Goal: Download file/media

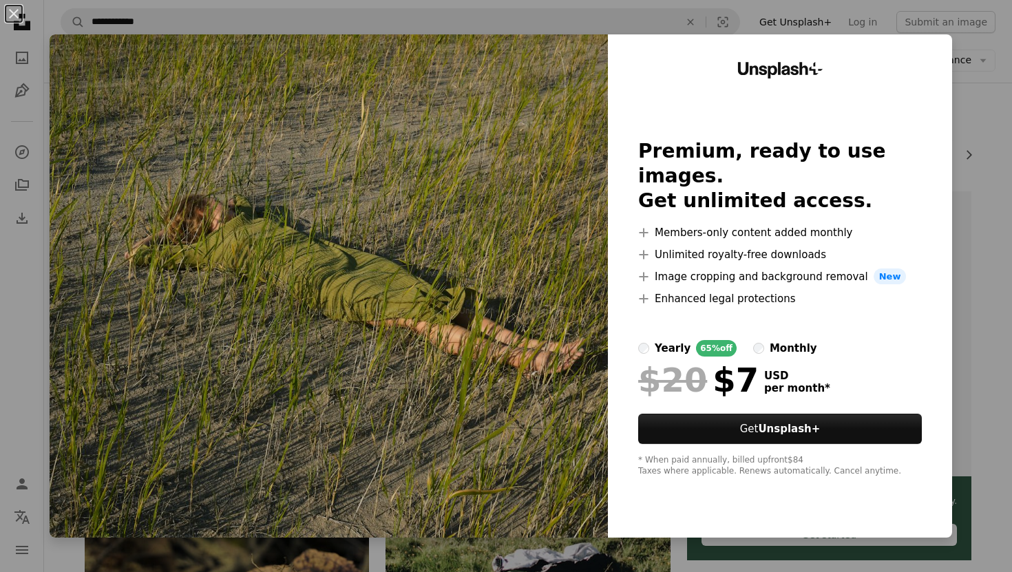
scroll to position [0, 165]
click at [986, 90] on div "An X shape Unsplash+ Premium, ready to use images. Get unlimited access. A plus…" at bounding box center [506, 286] width 1012 height 572
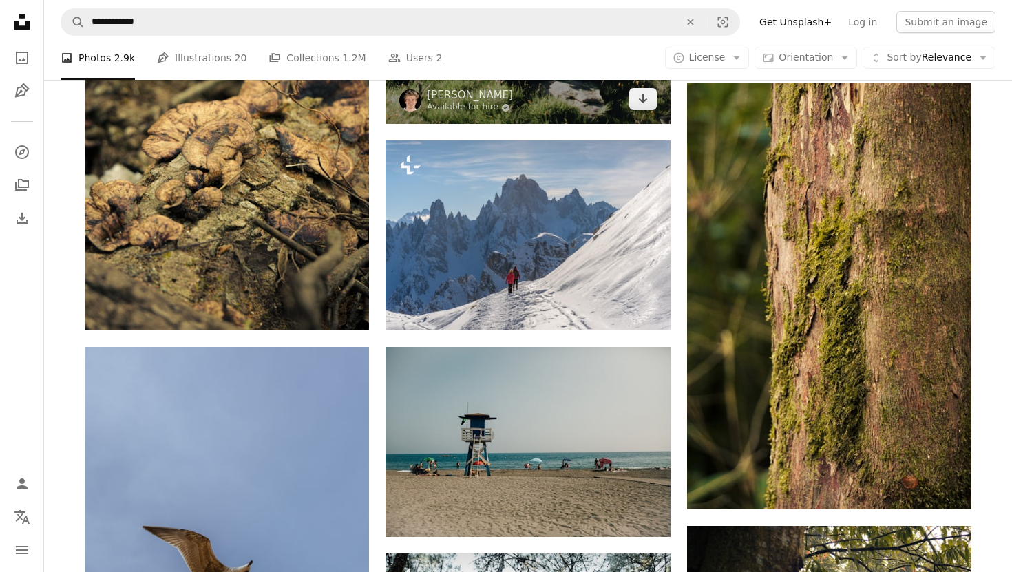
scroll to position [682, 0]
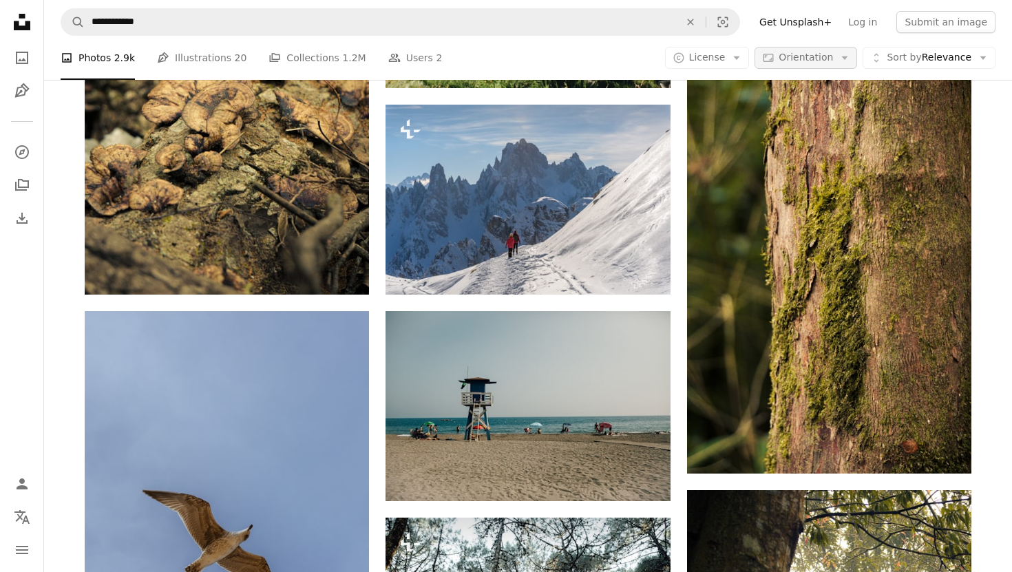
click at [824, 62] on span "Orientation" at bounding box center [806, 57] width 54 height 11
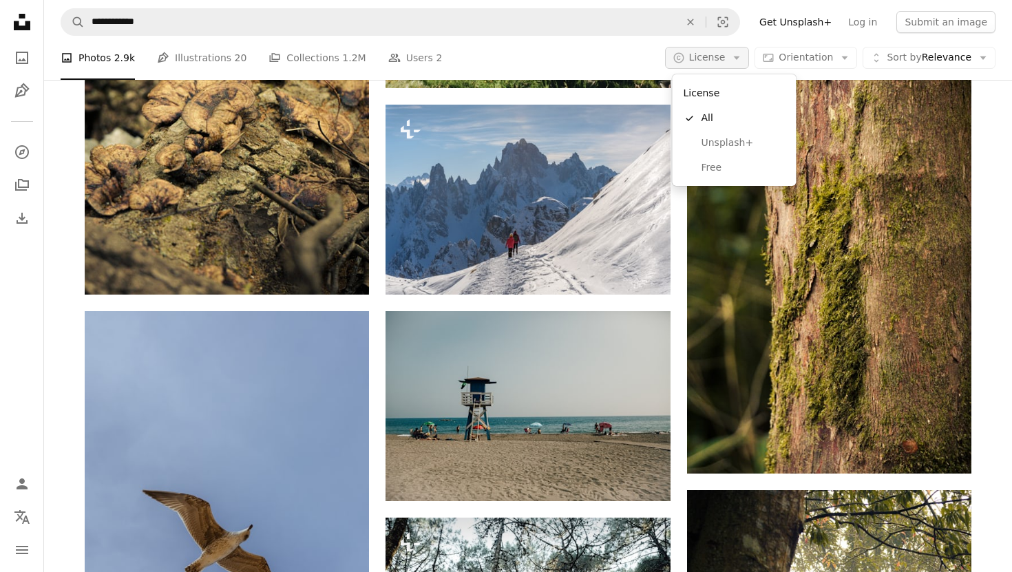
click at [733, 61] on button "A copyright icon © License Arrow down" at bounding box center [707, 58] width 85 height 22
click at [726, 166] on span "Free" at bounding box center [743, 168] width 84 height 14
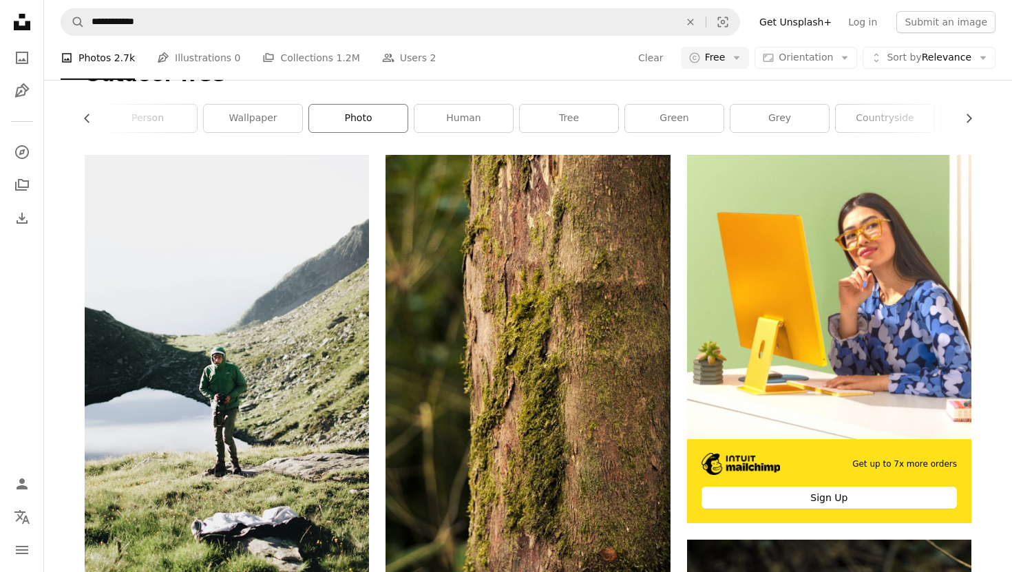
scroll to position [0, 372]
click at [509, 123] on link "tree" at bounding box center [500, 119] width 98 height 28
